Goal: Task Accomplishment & Management: Complete application form

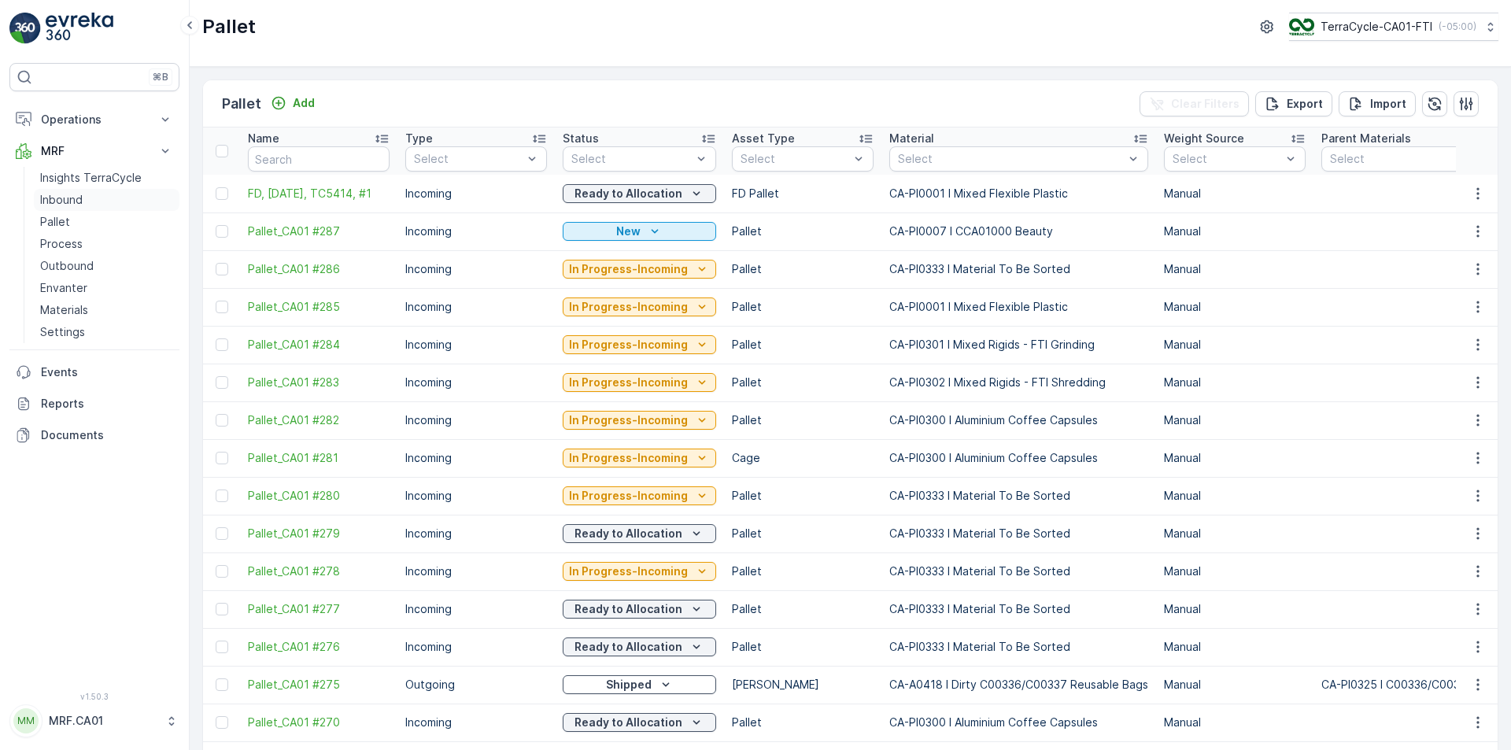
click at [65, 189] on link "Inbound" at bounding box center [107, 200] width 146 height 22
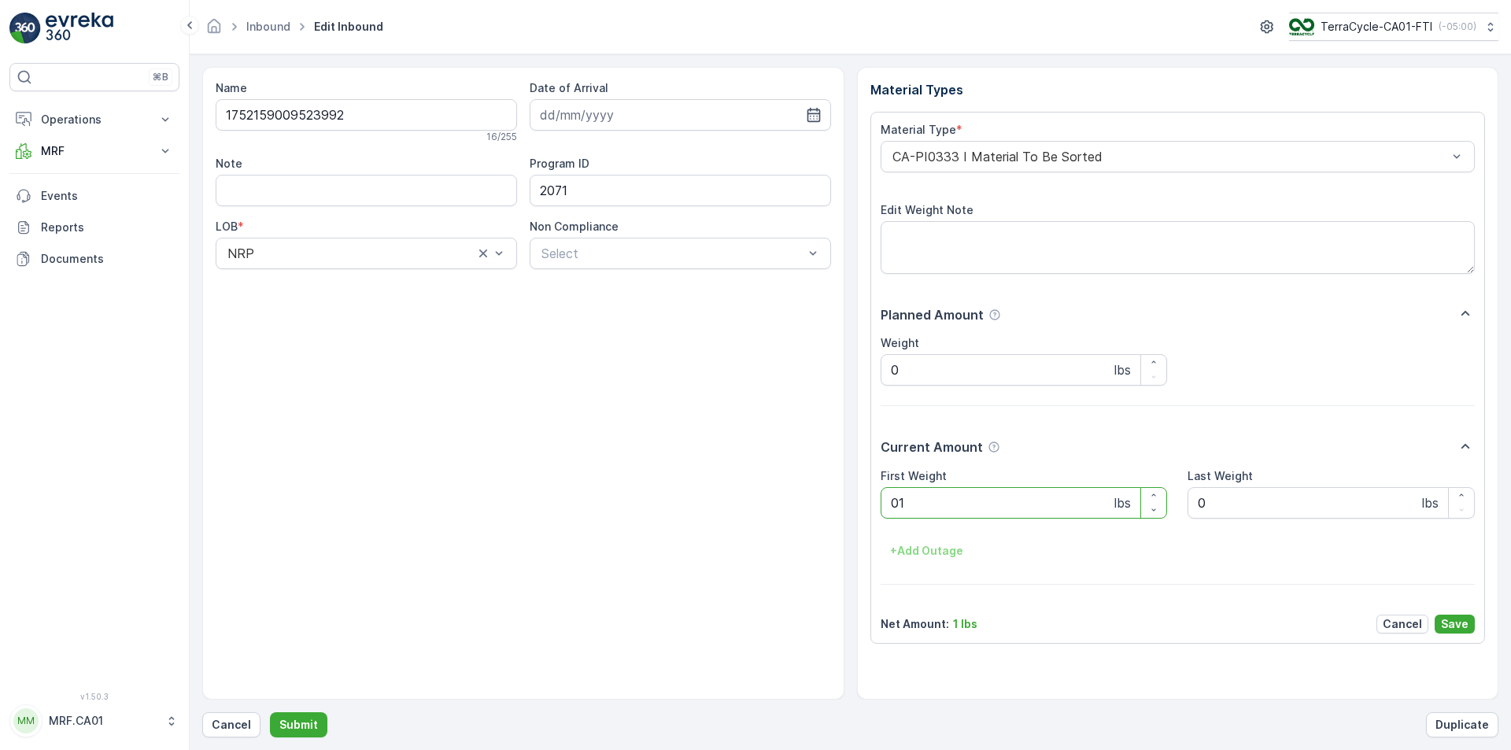
type Weight "015"
click at [270, 712] on button "Submit" at bounding box center [298, 724] width 57 height 25
type Weight "024"
click at [270, 712] on button "Submit" at bounding box center [298, 724] width 57 height 25
type Weight "023"
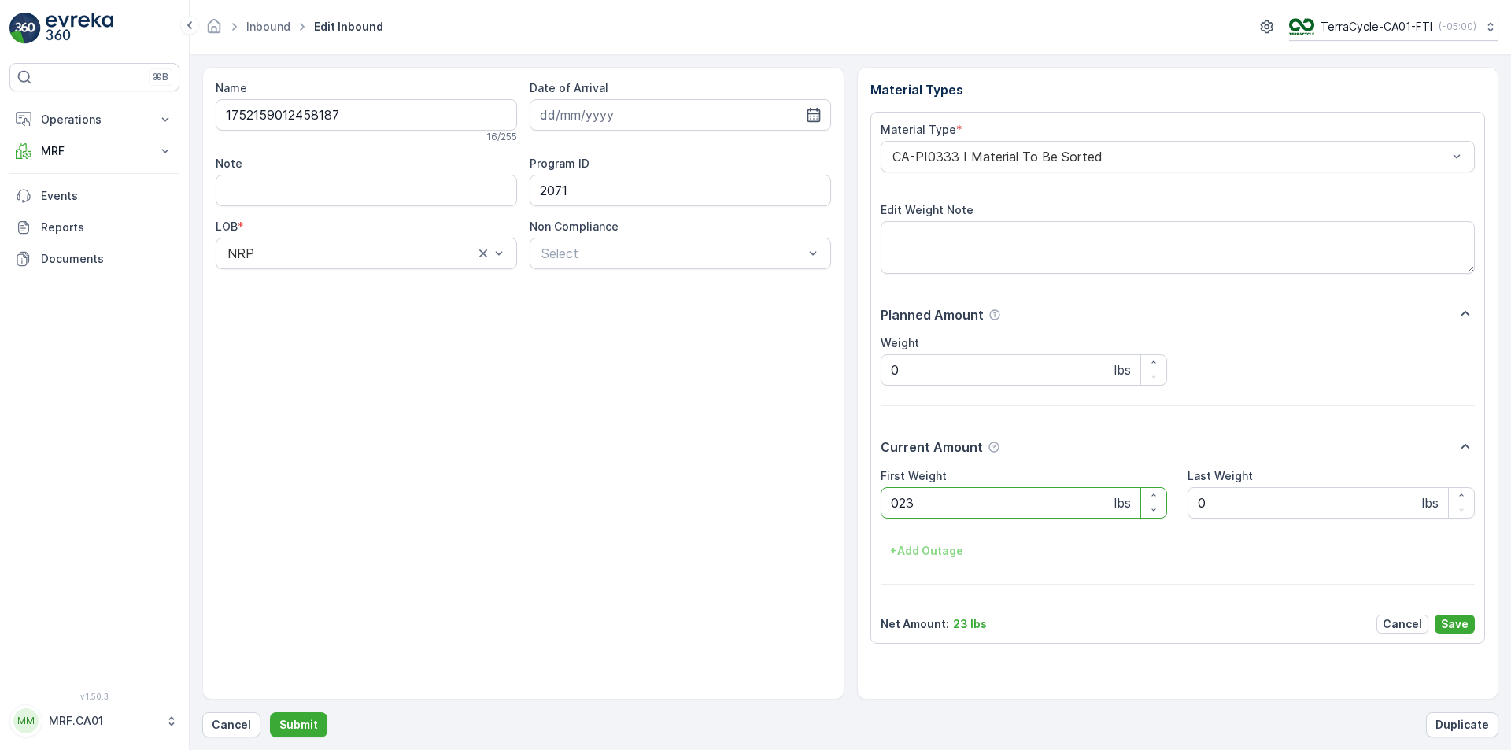
click at [270, 712] on button "Submit" at bounding box center [298, 724] width 57 height 25
type Weight "020"
click at [270, 712] on button "Submit" at bounding box center [298, 724] width 57 height 25
type Weight "026"
click at [270, 712] on button "Submit" at bounding box center [298, 724] width 57 height 25
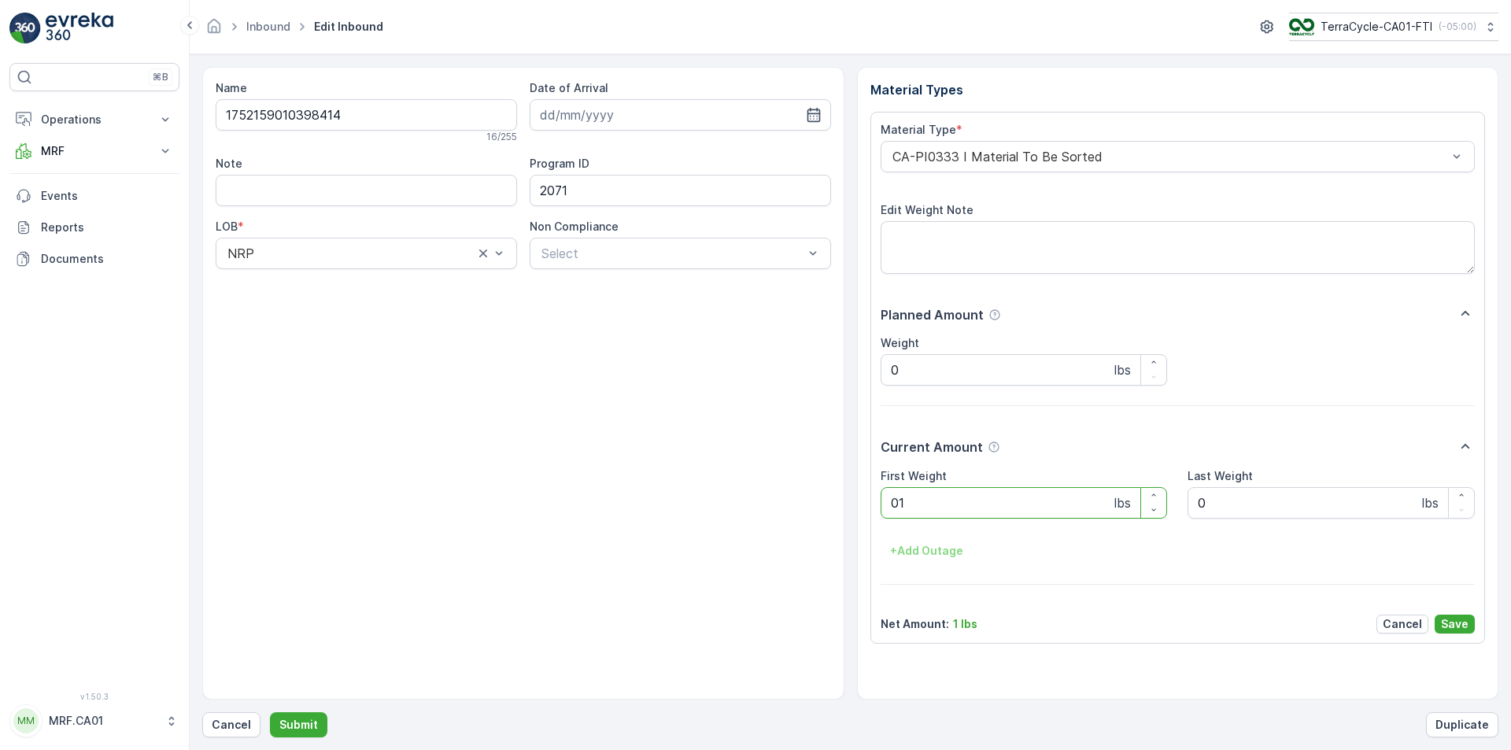
type Weight "017"
click at [270, 712] on button "Submit" at bounding box center [298, 724] width 57 height 25
type Weight "021"
click at [270, 712] on button "Submit" at bounding box center [298, 724] width 57 height 25
type Weight "025"
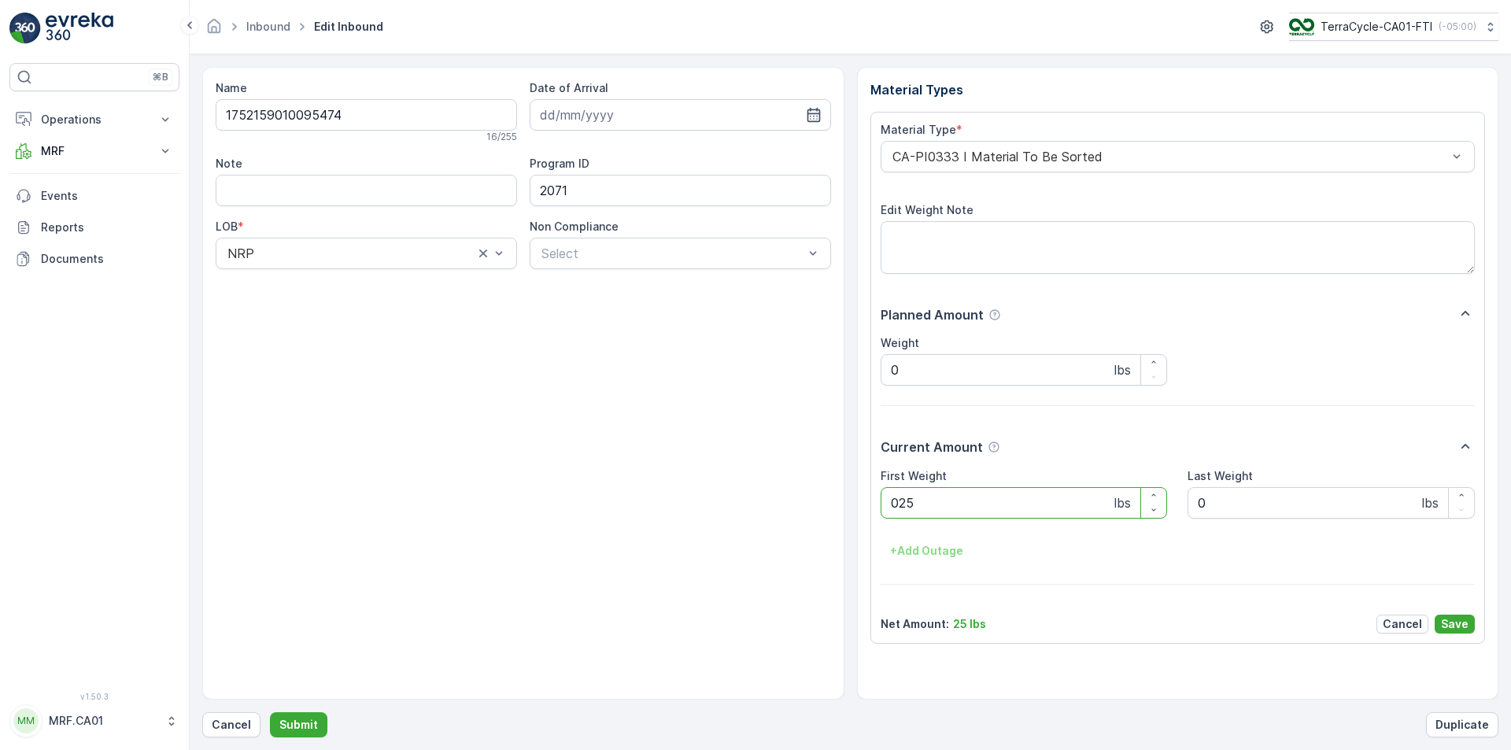
click at [270, 712] on button "Submit" at bounding box center [298, 724] width 57 height 25
type Weight "020"
click at [270, 712] on button "Submit" at bounding box center [298, 724] width 57 height 25
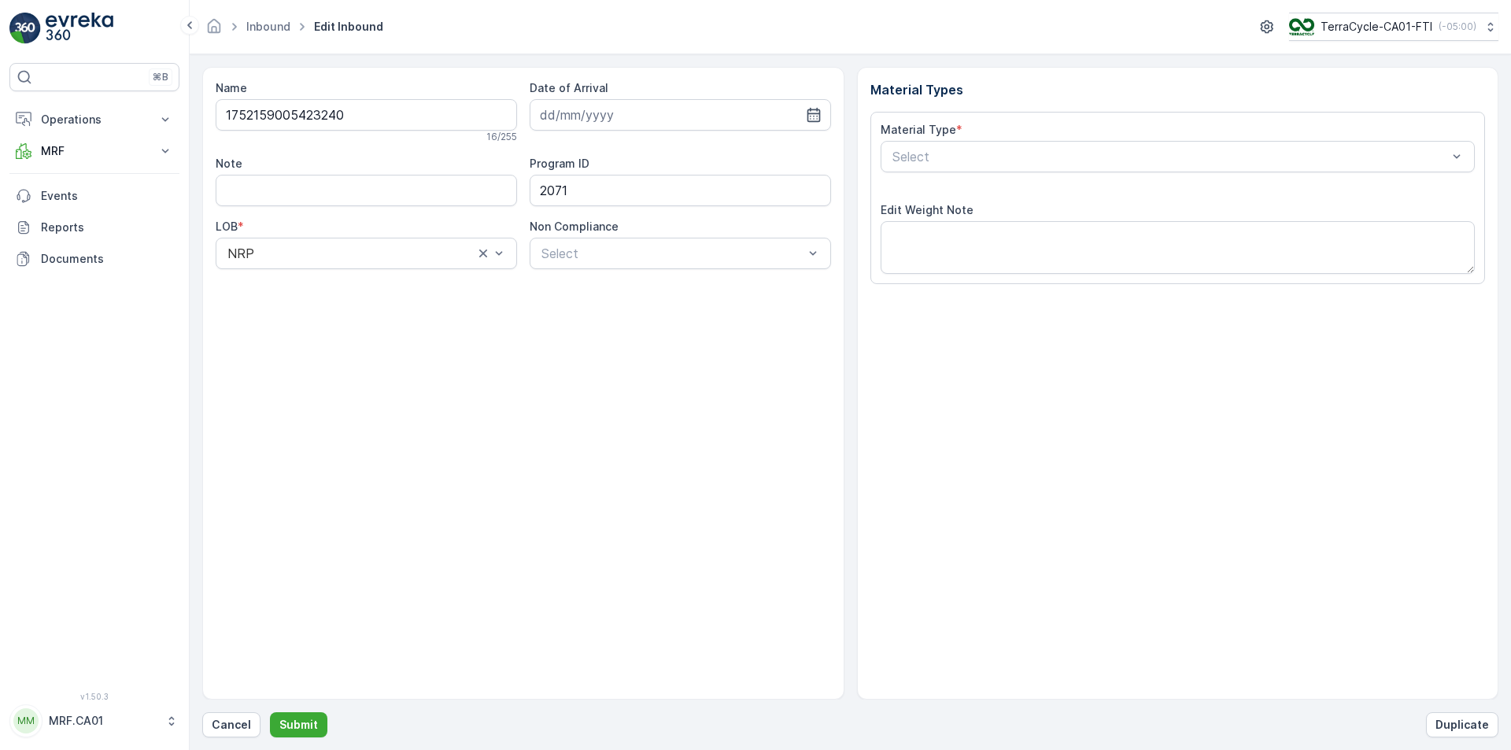
type input "17.09.2025"
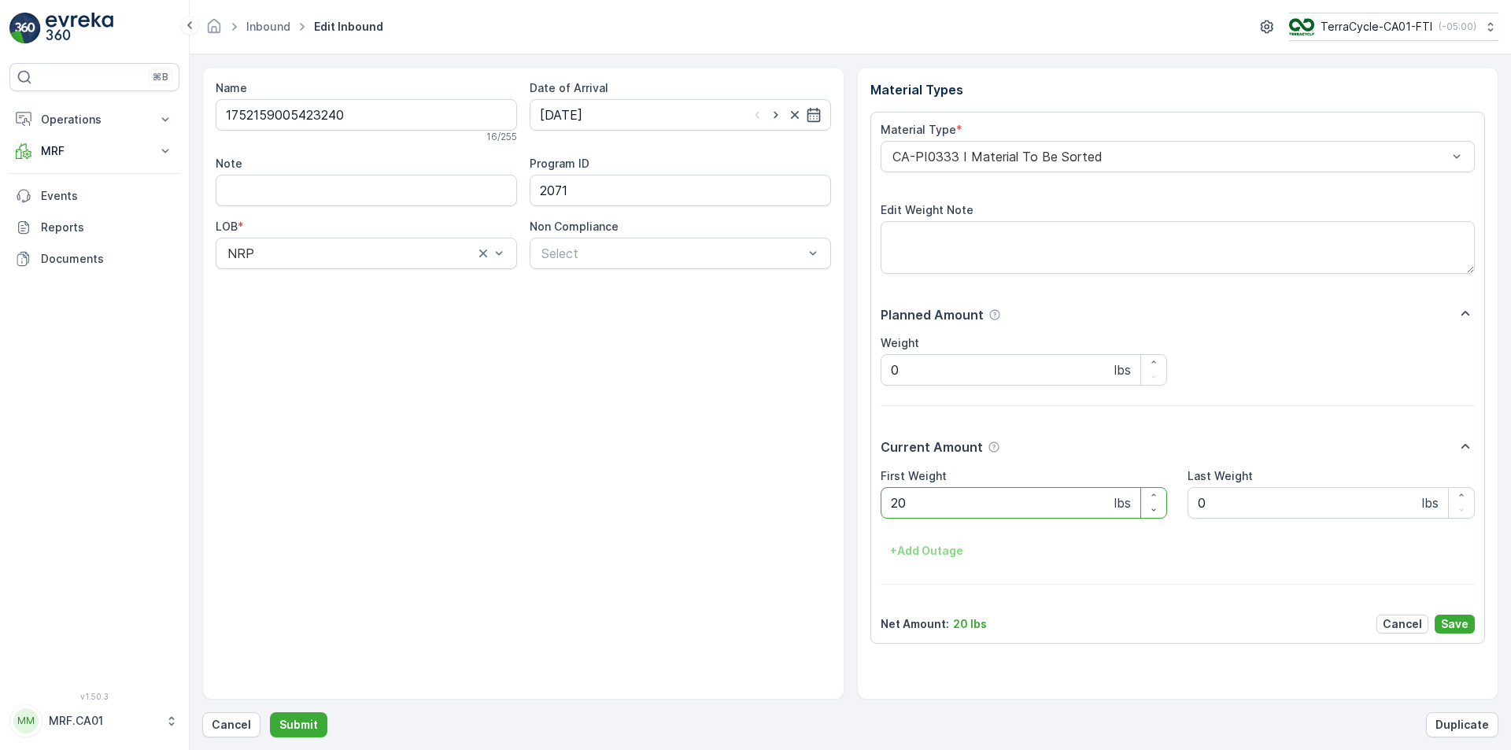
type Weight "2"
type Weight "19"
click at [270, 712] on button "Submit" at bounding box center [298, 724] width 57 height 25
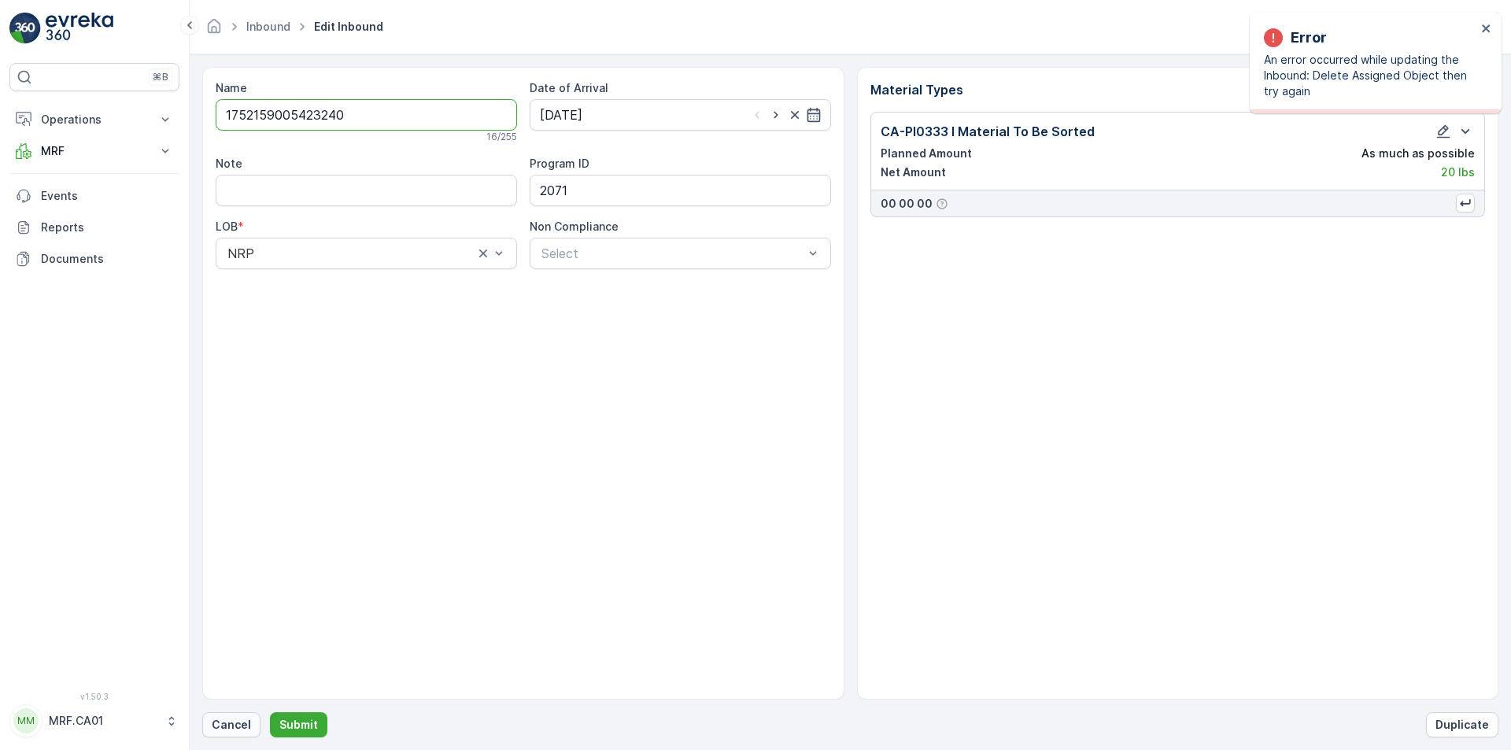
click at [247, 722] on p "Cancel" at bounding box center [231, 725] width 39 height 16
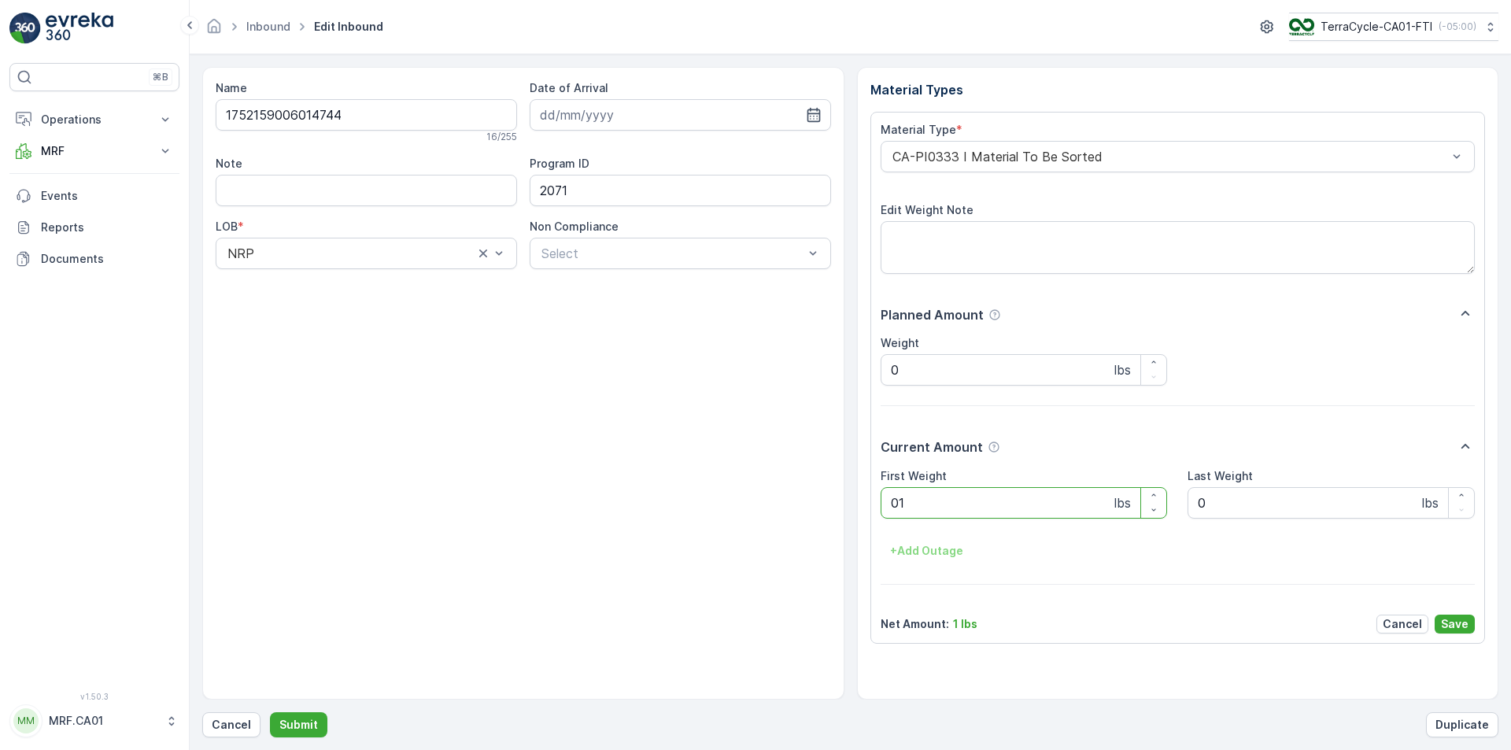
type Weight "019"
click at [270, 712] on button "Submit" at bounding box center [298, 724] width 57 height 25
